Goal: Communication & Community: Share content

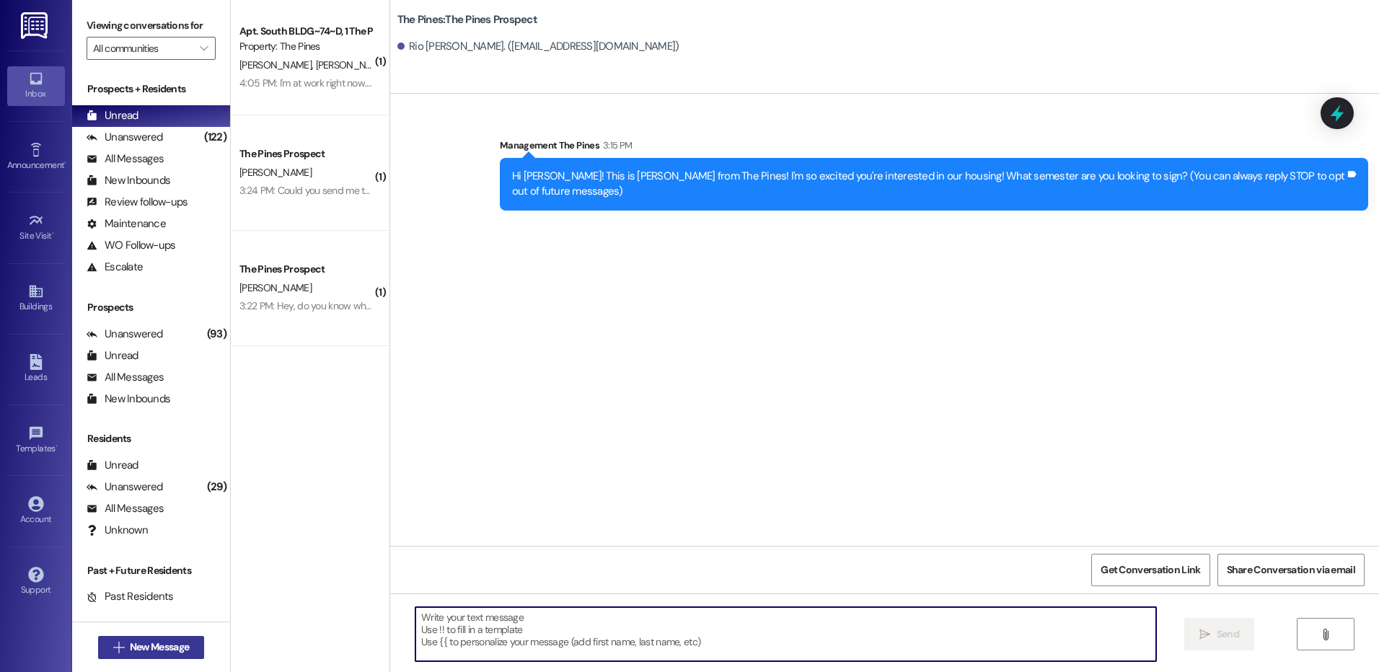
click at [174, 648] on span "New Message" at bounding box center [159, 647] width 59 height 15
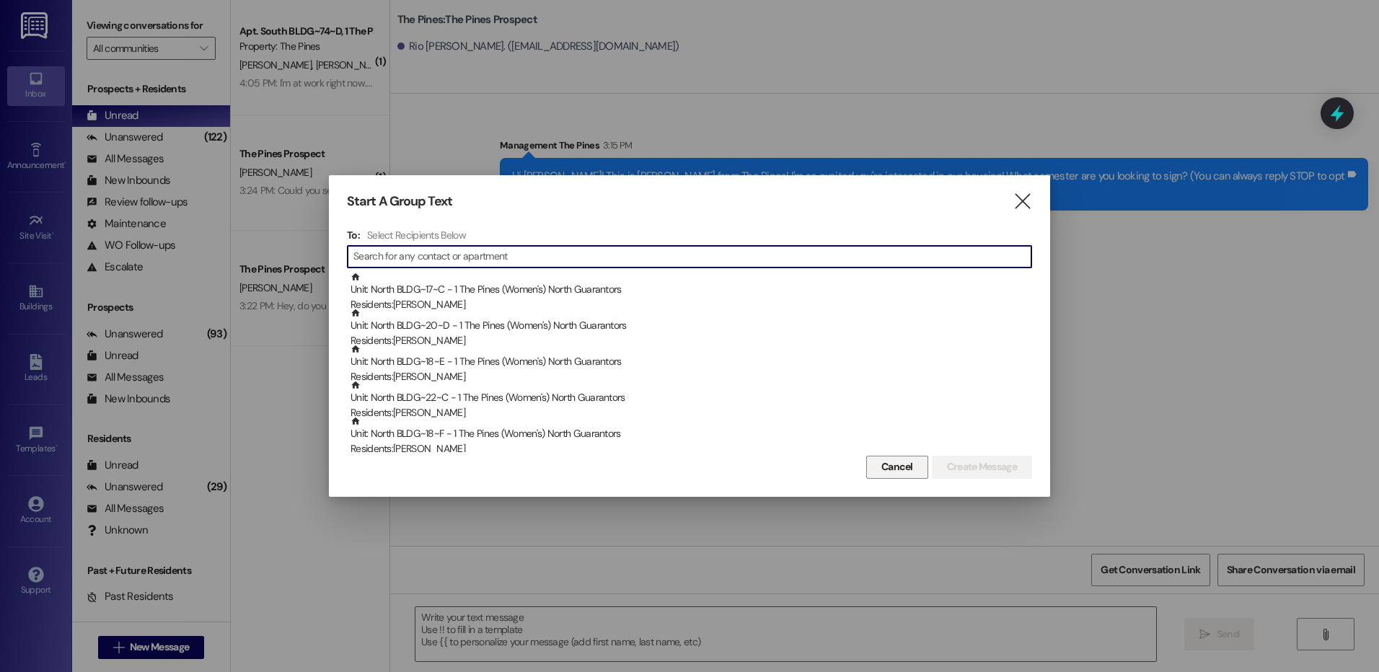
click at [893, 467] on span "Cancel" at bounding box center [897, 466] width 32 height 15
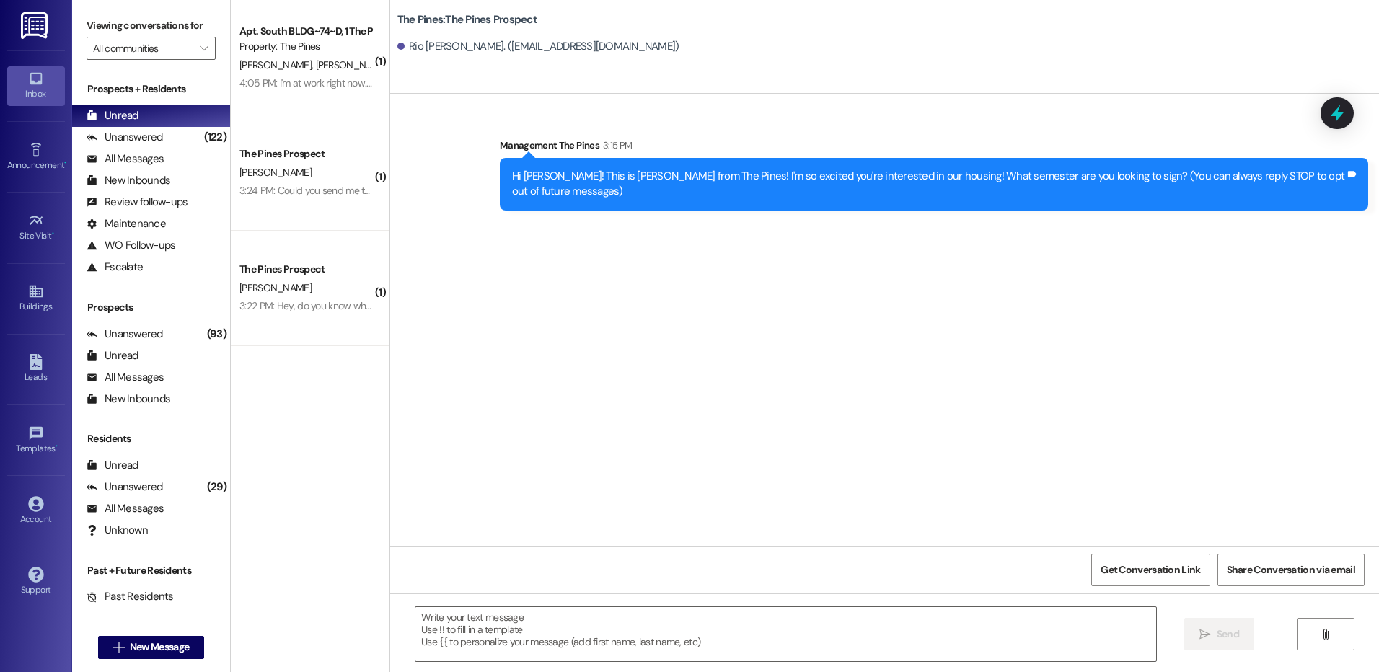
click at [994, 342] on div "Sent via SMS Management The Pines 3:15 PM Hi [PERSON_NAME]! This is [PERSON_NAM…" at bounding box center [884, 320] width 989 height 452
click at [184, 639] on button " New Message" at bounding box center [151, 647] width 107 height 23
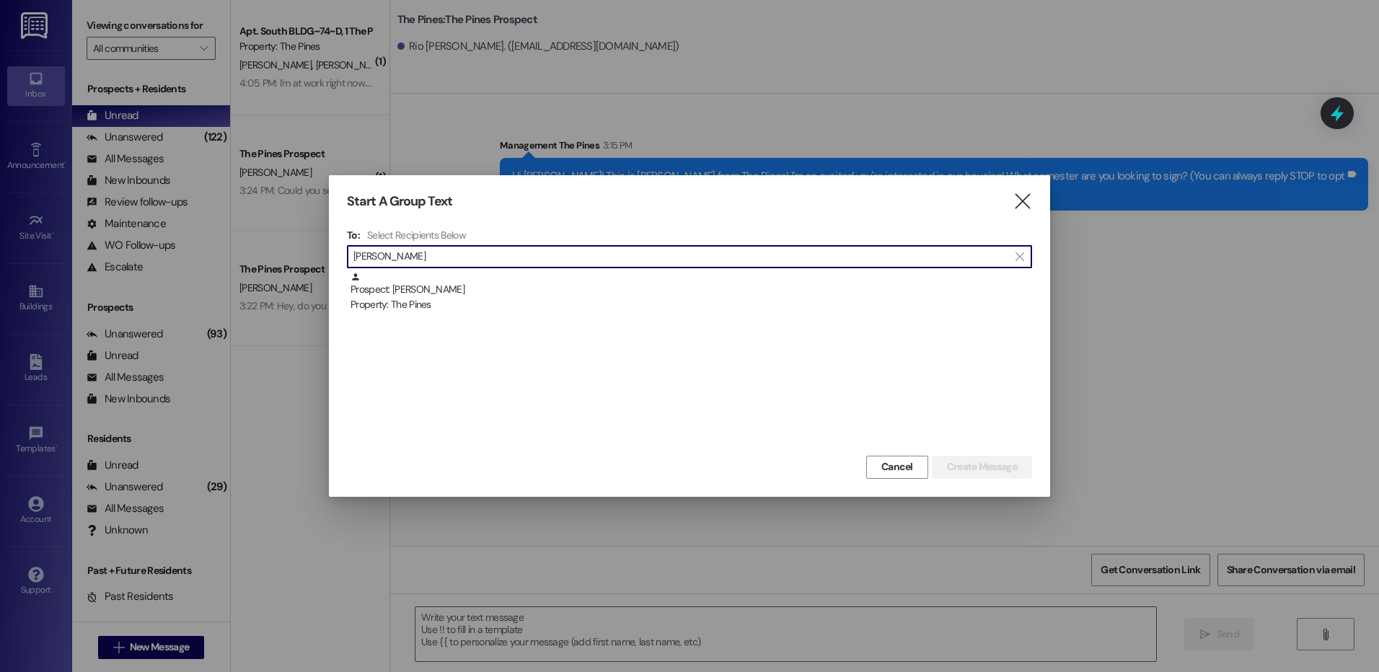
type input "[PERSON_NAME]"
click at [562, 301] on div "Property: The Pines" at bounding box center [690, 304] width 681 height 15
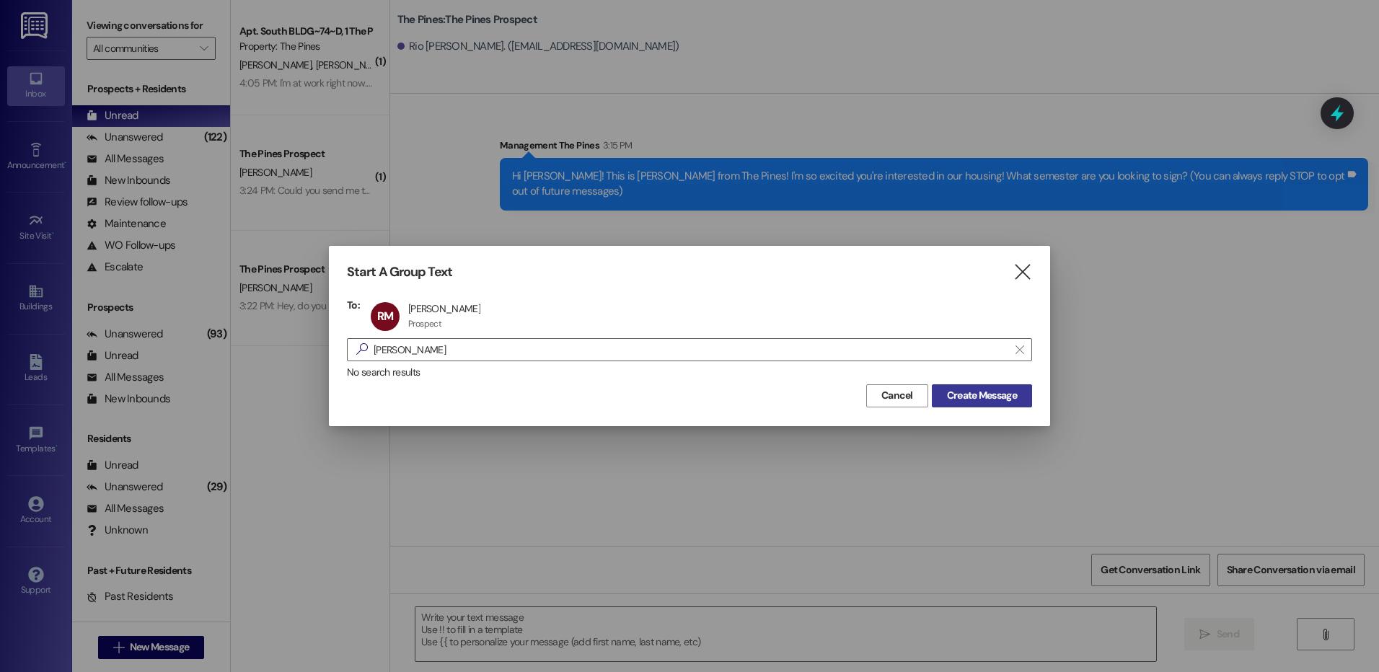
click at [997, 394] on span "Create Message" at bounding box center [982, 395] width 70 height 15
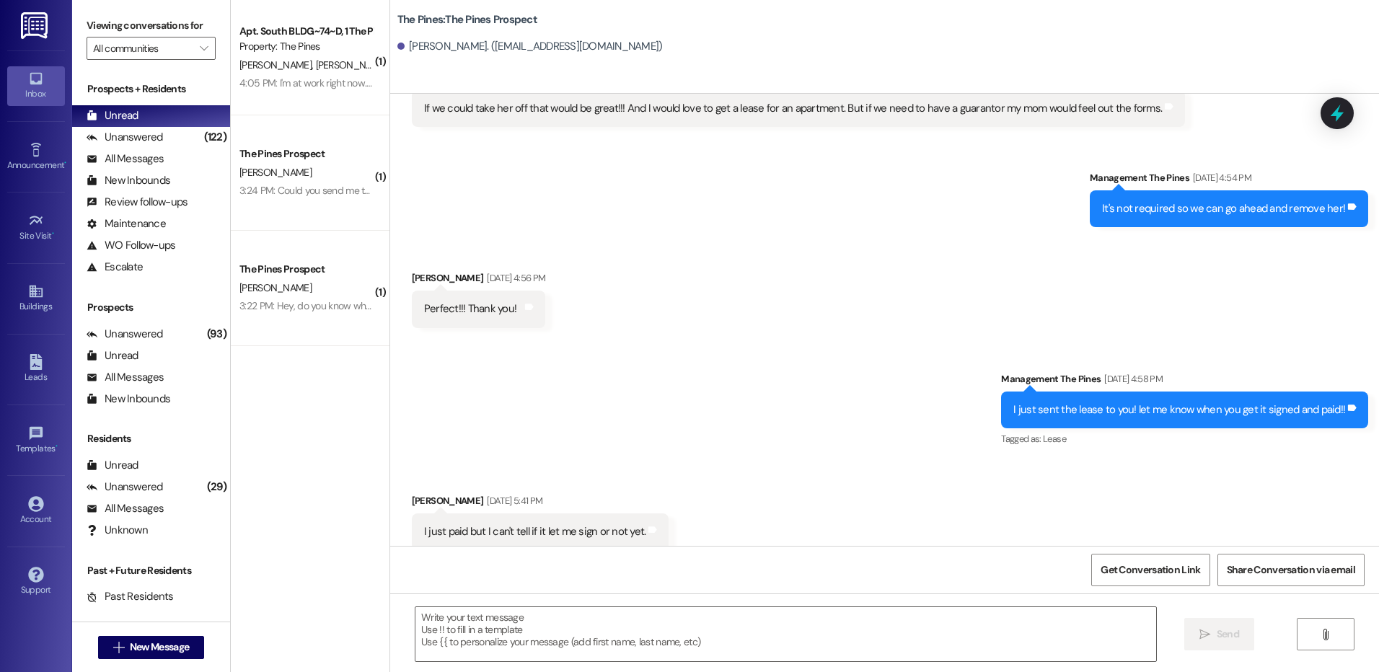
scroll to position [417, 0]
click at [895, 630] on textarea at bounding box center [785, 634] width 740 height 54
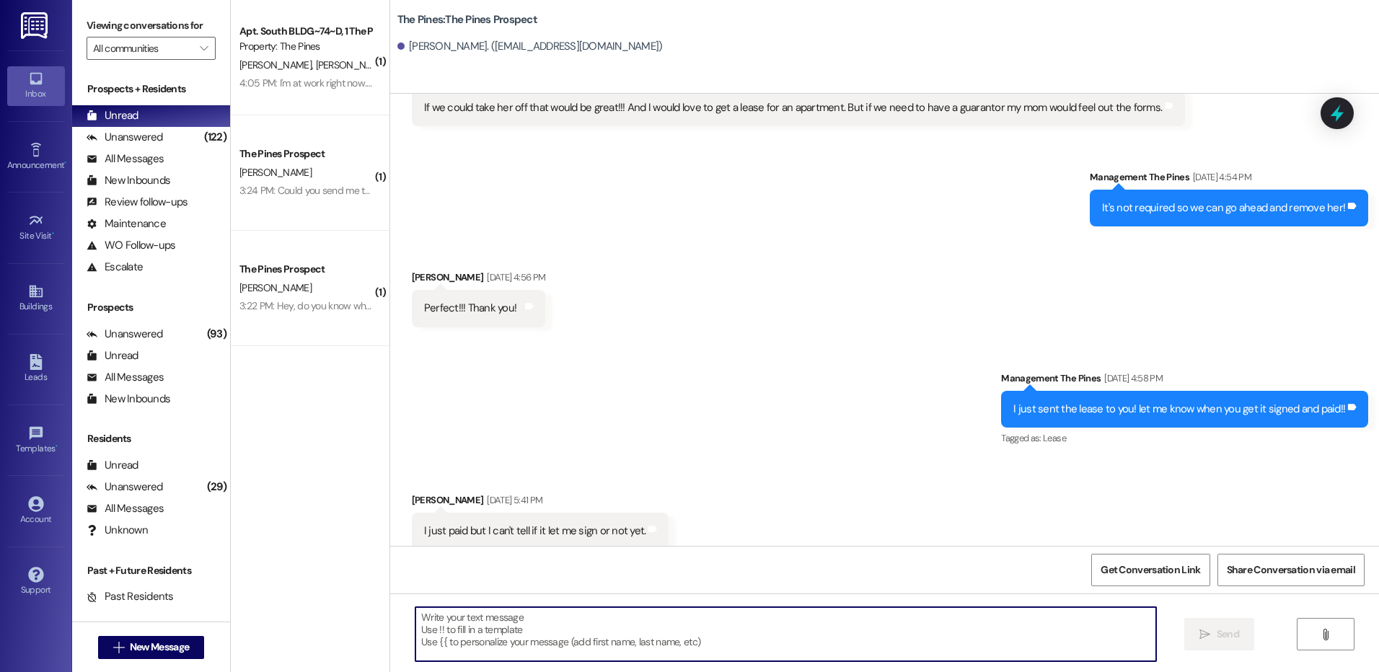
paste textarea "[EMAIL_ADDRESS][DOMAIN_NAME] [EMAIL_ADDRESS][DOMAIN_NAME] [EMAIL_ADDRESS][DOMAI…"
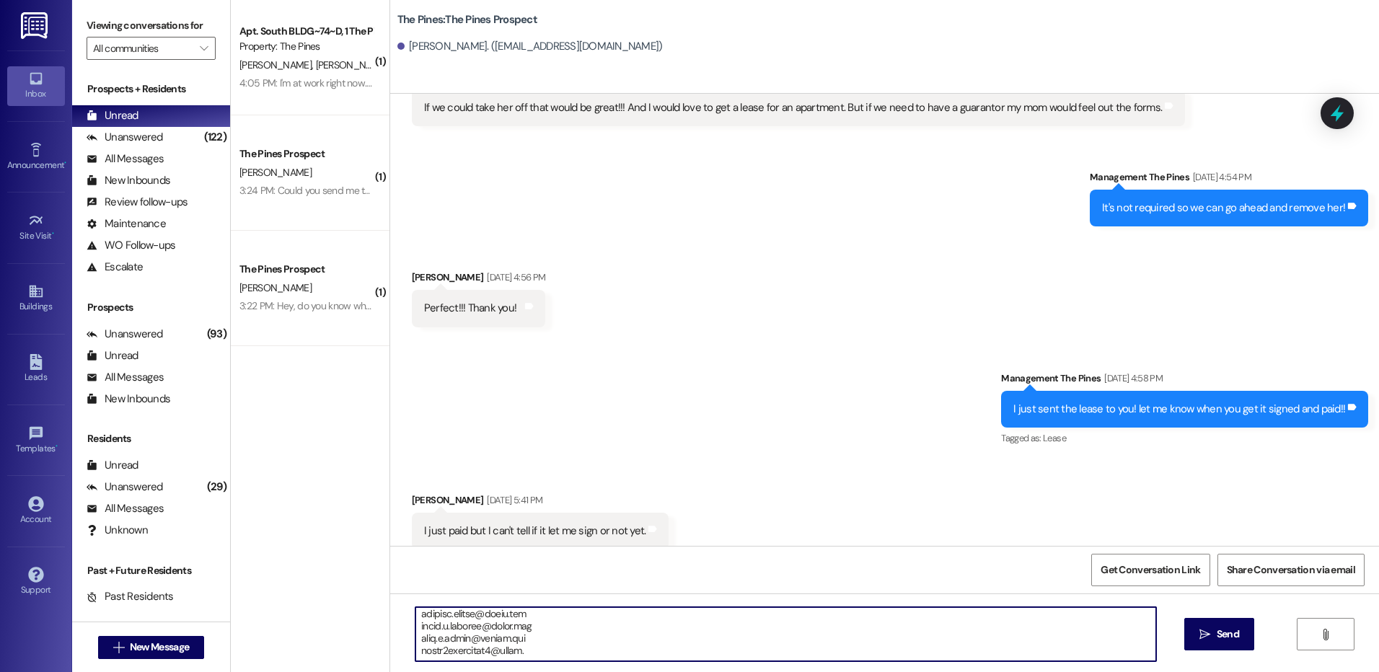
scroll to position [1168, 0]
type textarea "[EMAIL_ADDRESS][DOMAIN_NAME] [EMAIL_ADDRESS][DOMAIN_NAME] [EMAIL_ADDRESS][DOMAI…"
drag, startPoint x: 495, startPoint y: 624, endPoint x: 597, endPoint y: 660, distance: 108.6
click at [597, 660] on textarea at bounding box center [785, 634] width 740 height 54
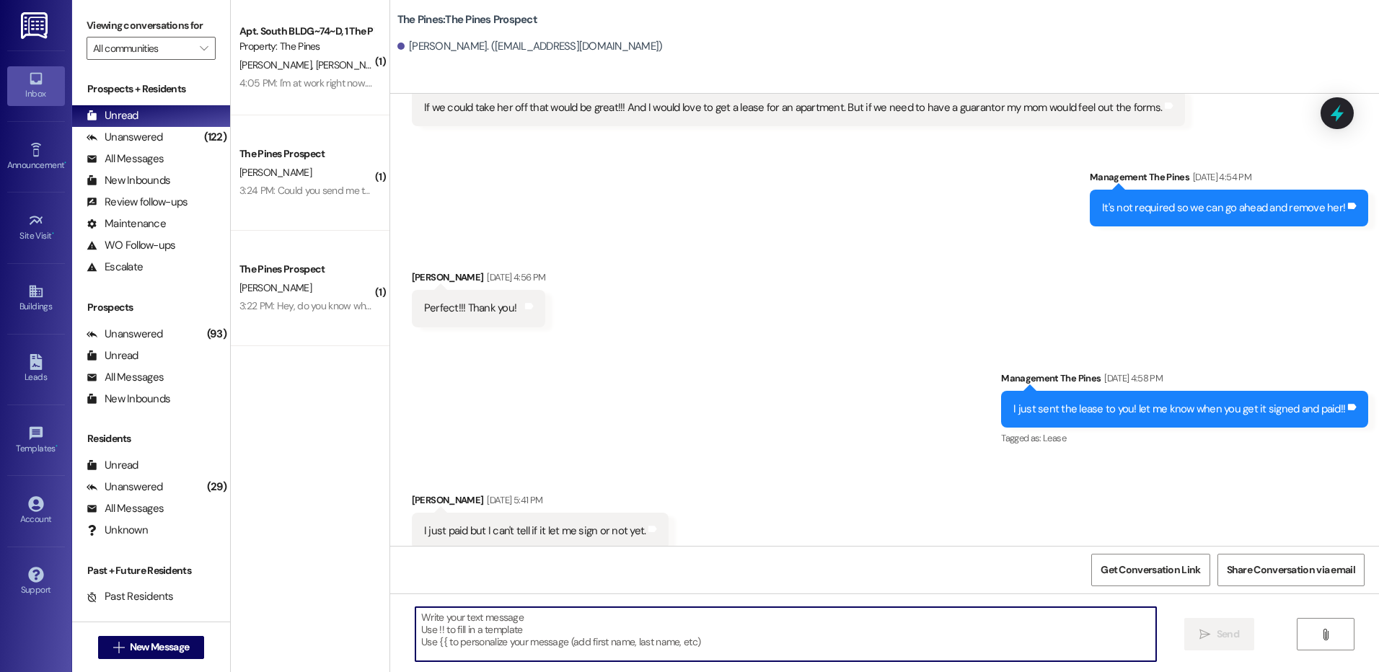
click at [591, 632] on textarea at bounding box center [785, 634] width 740 height 54
paste textarea "[URL][DOMAIN_NAME]"
type textarea "[URL][DOMAIN_NAME]"
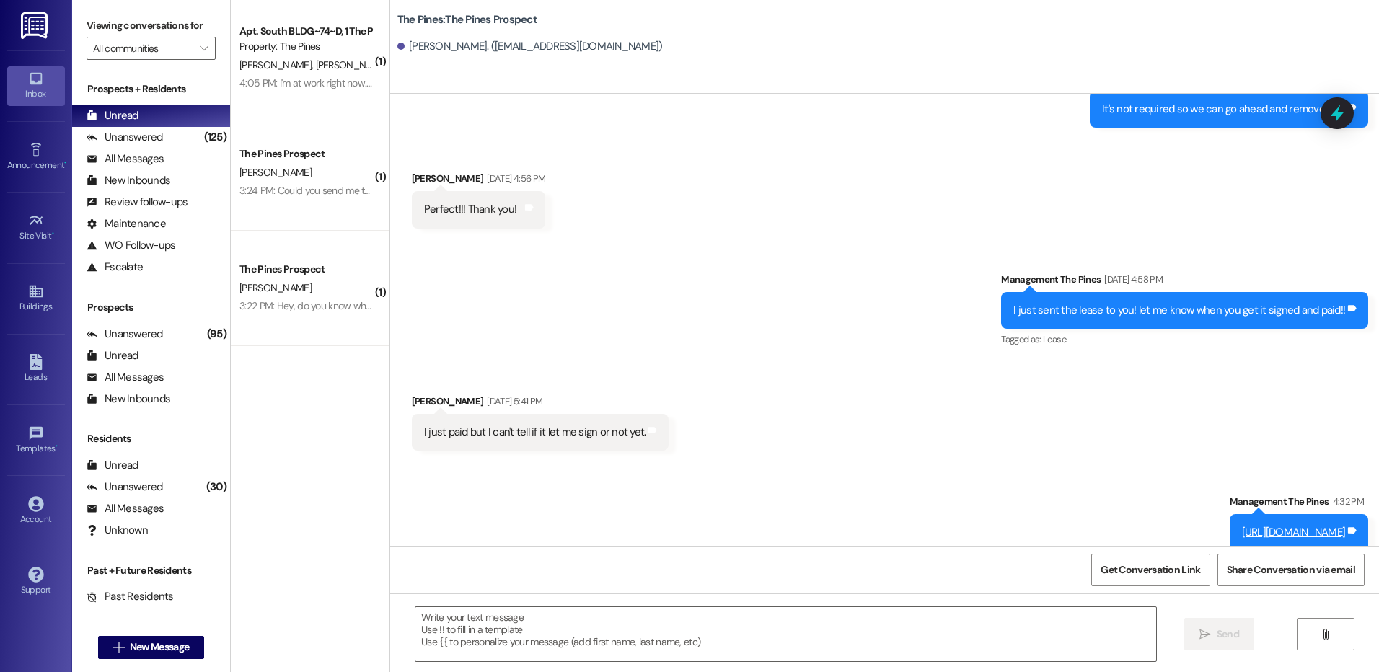
scroll to position [518, 0]
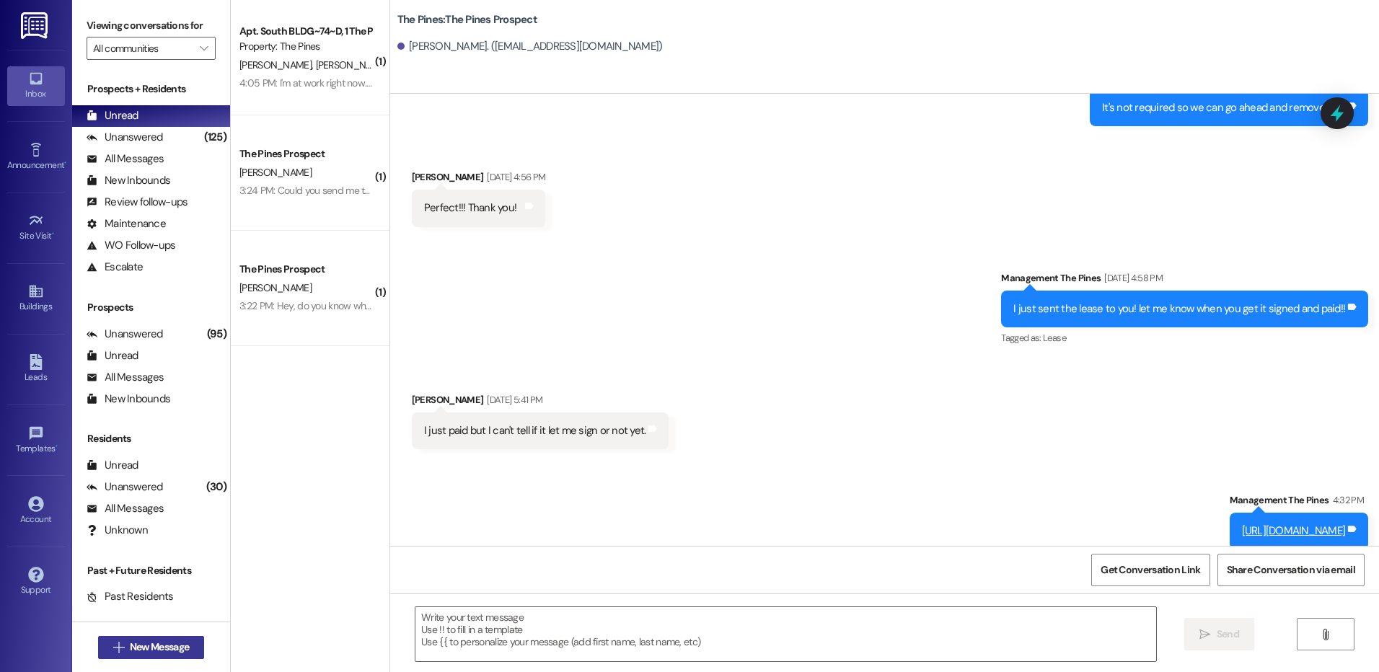
click at [172, 645] on span "New Message" at bounding box center [159, 647] width 59 height 15
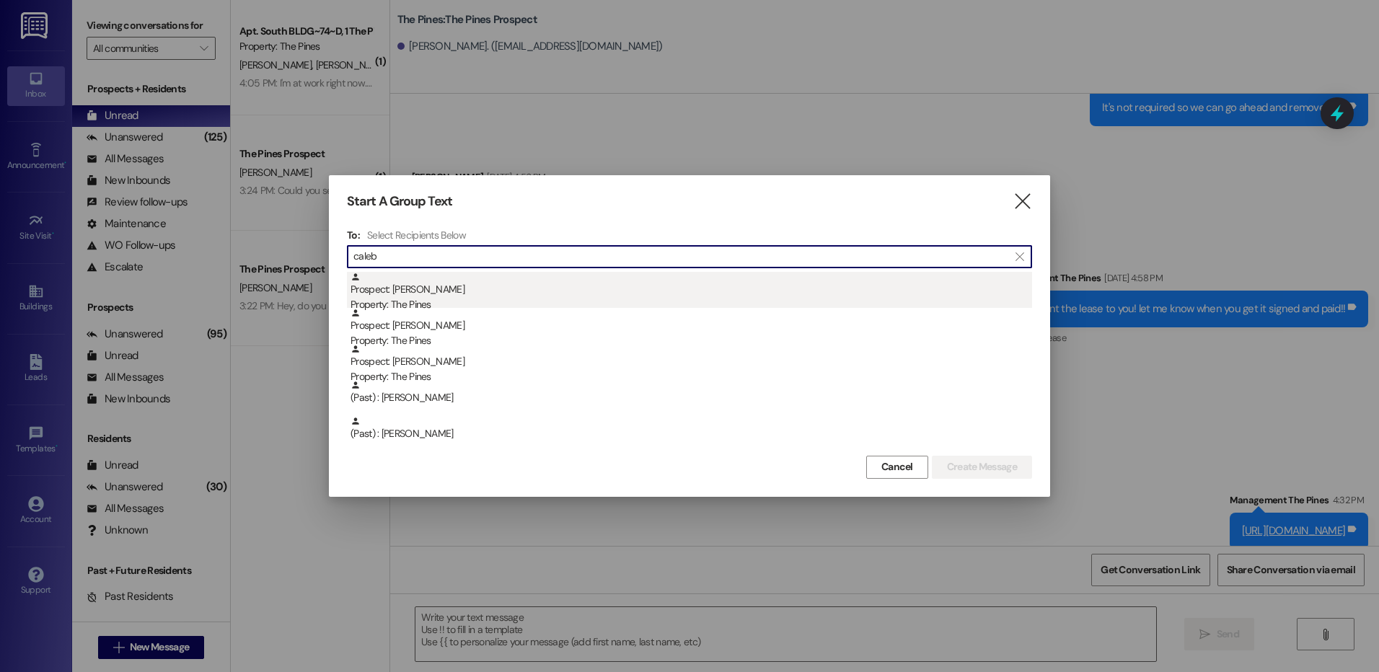
type input "caleb"
click at [506, 296] on div "Prospect: [PERSON_NAME] Property: The Pines" at bounding box center [690, 292] width 681 height 41
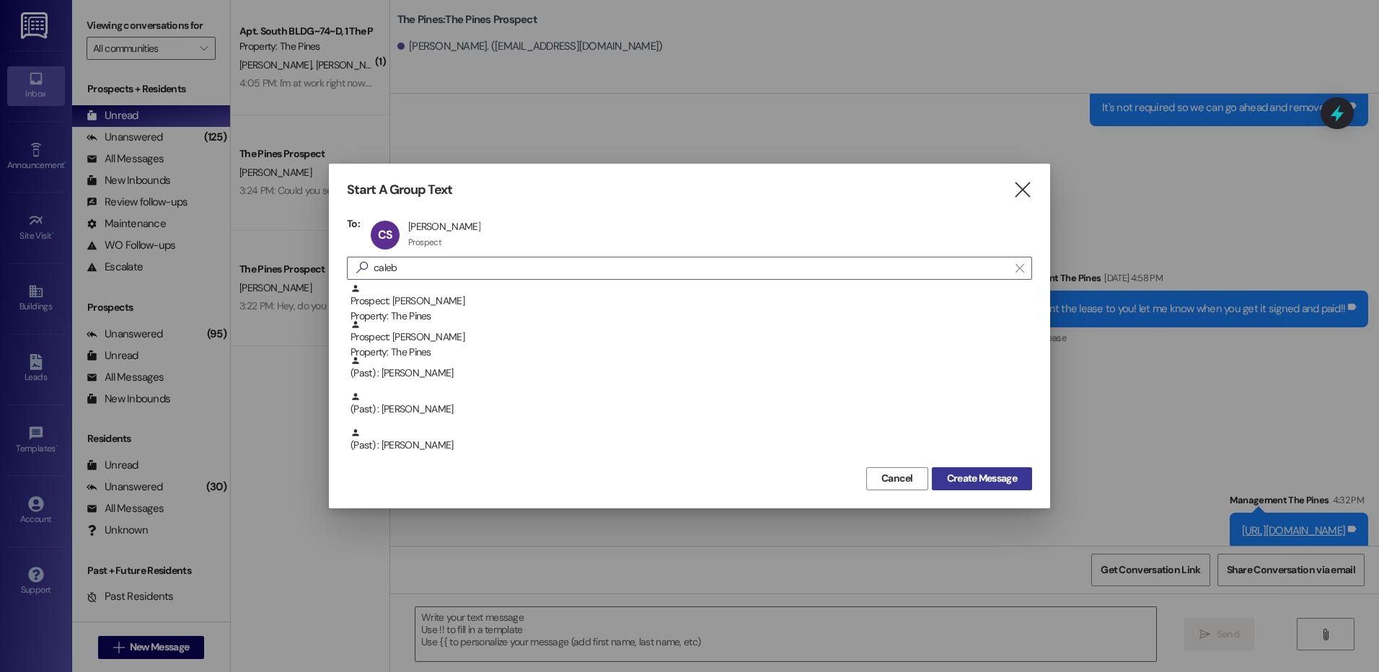
click at [984, 477] on span "Create Message" at bounding box center [982, 478] width 70 height 15
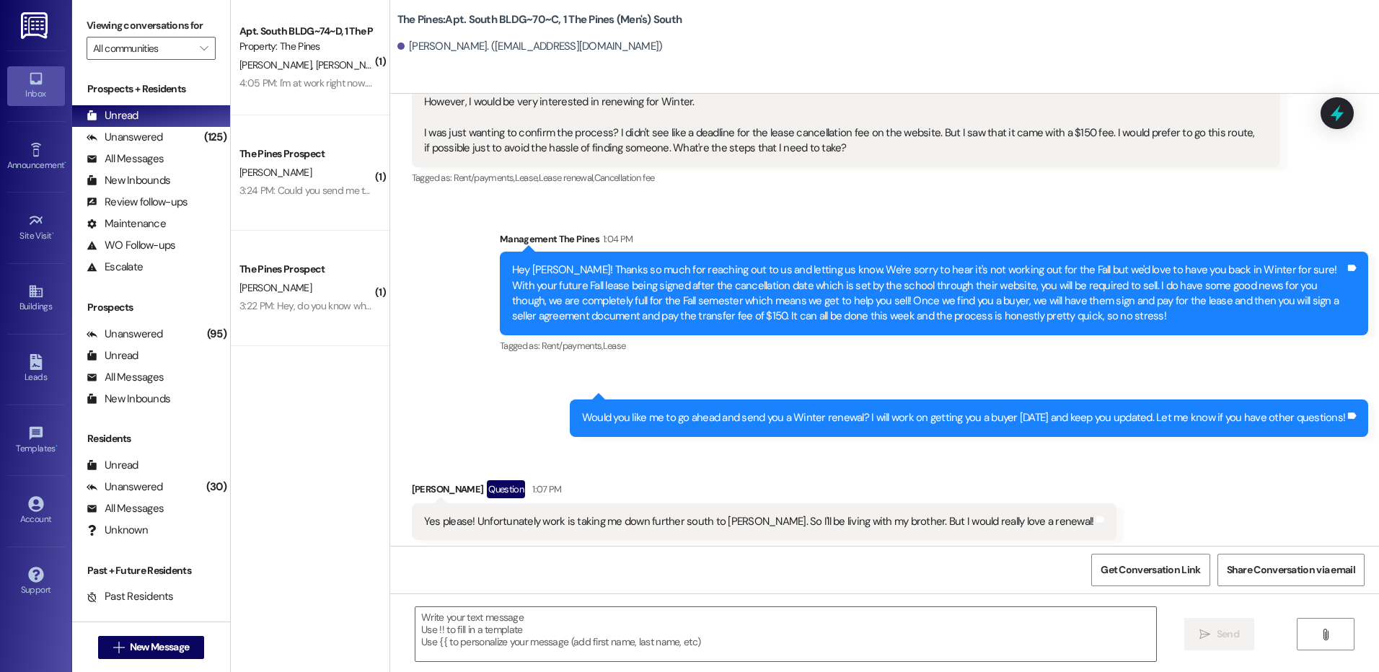
scroll to position [25266, 0]
